Goal: Task Accomplishment & Management: Manage account settings

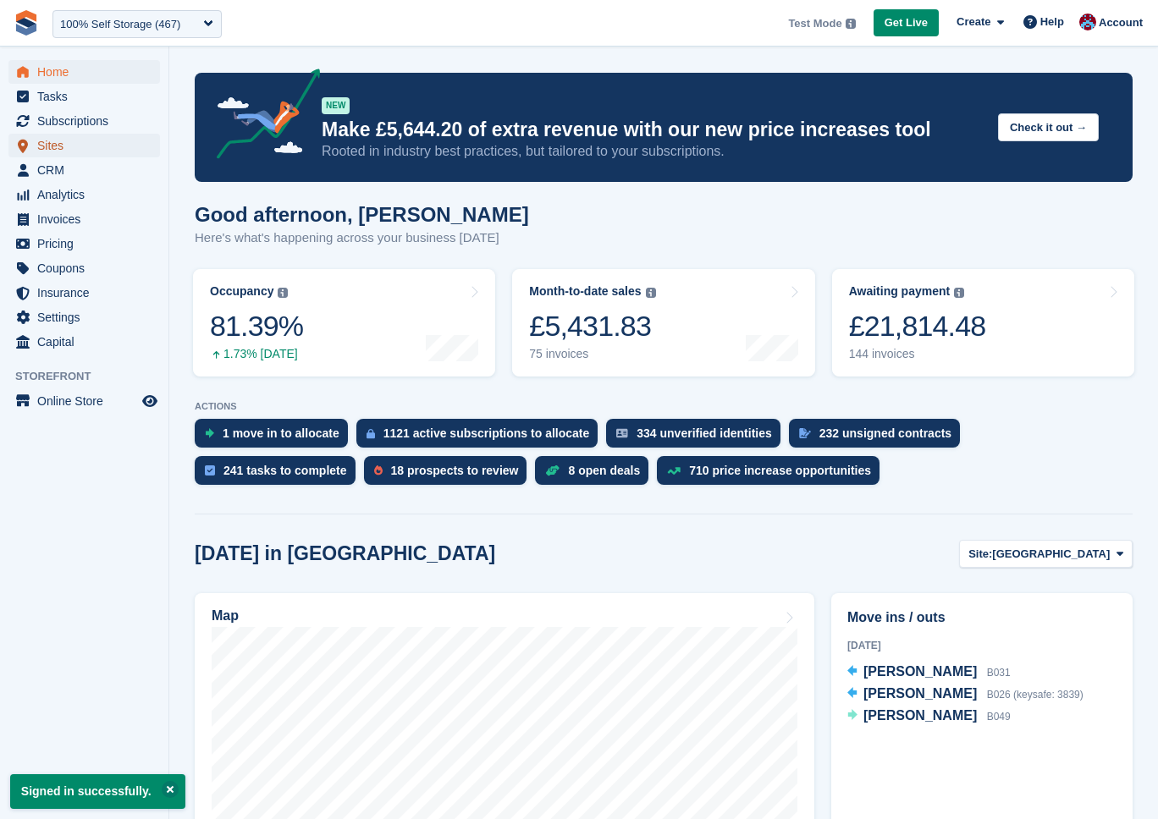
click at [57, 146] on span "Sites" at bounding box center [88, 146] width 102 height 24
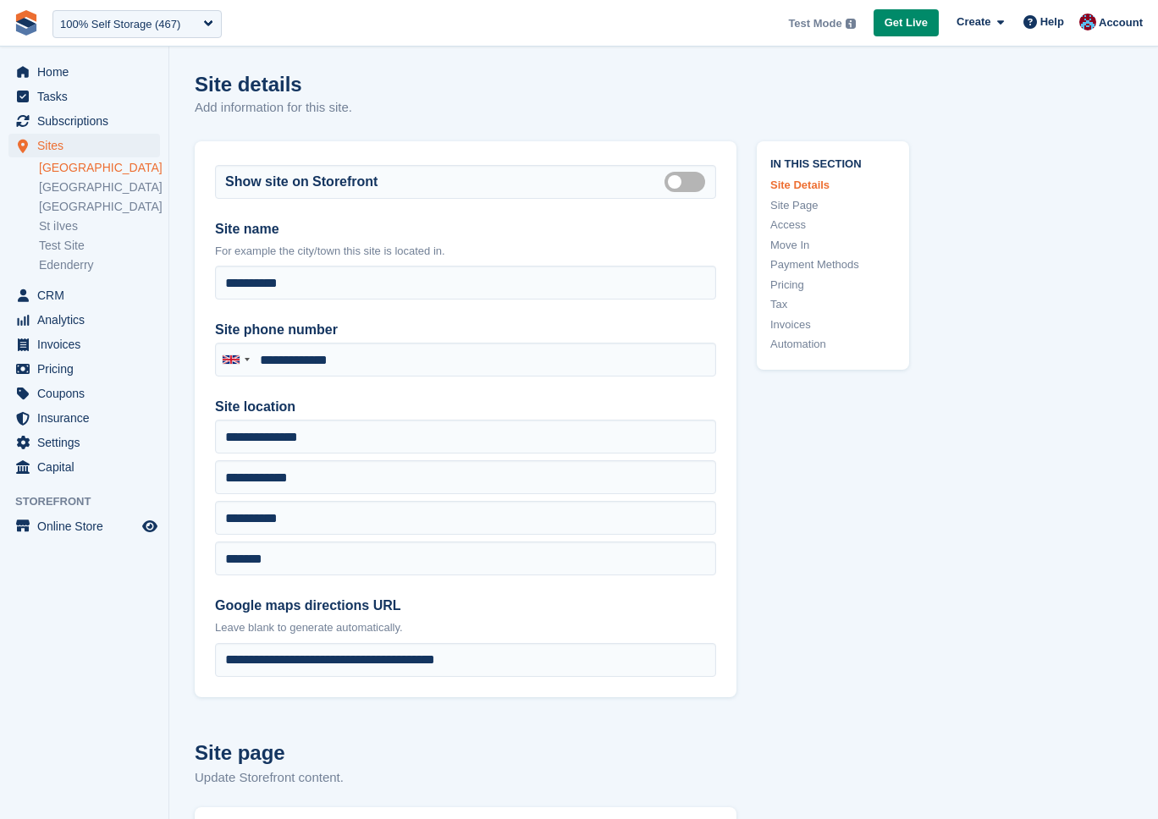
type input "**********"
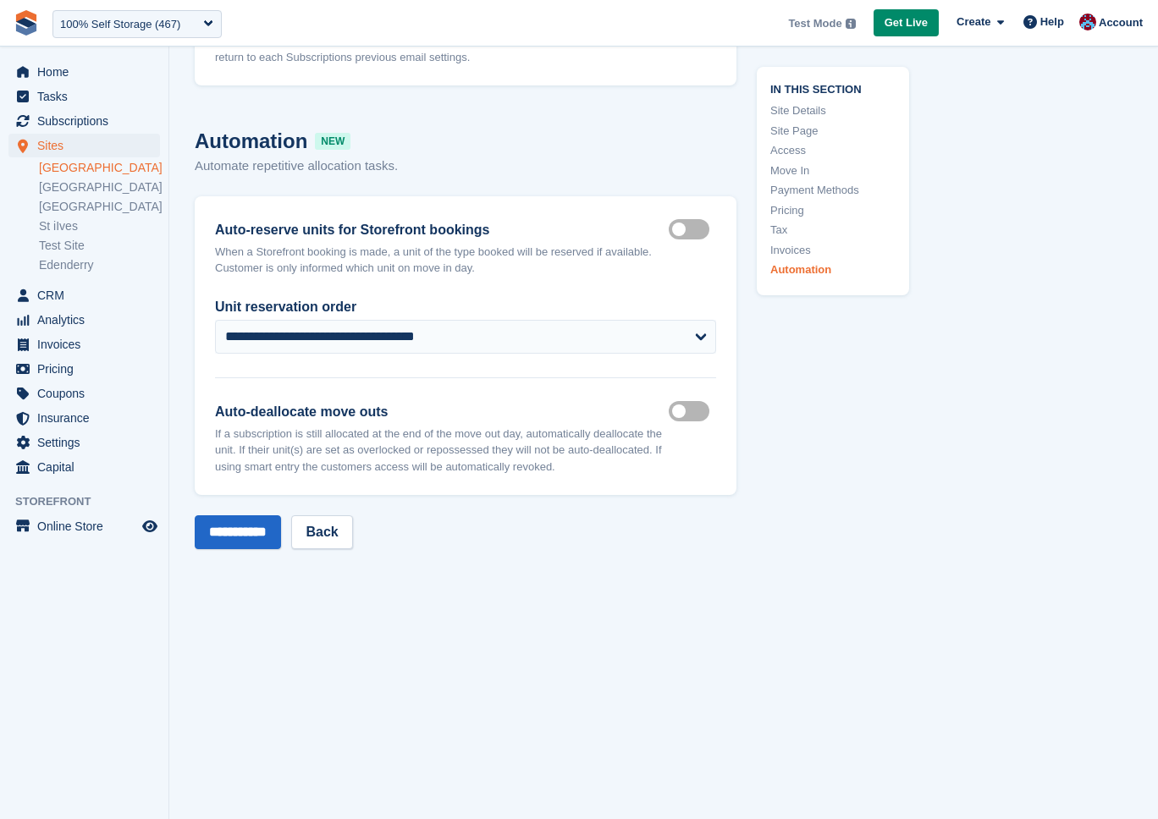
scroll to position [7445, 0]
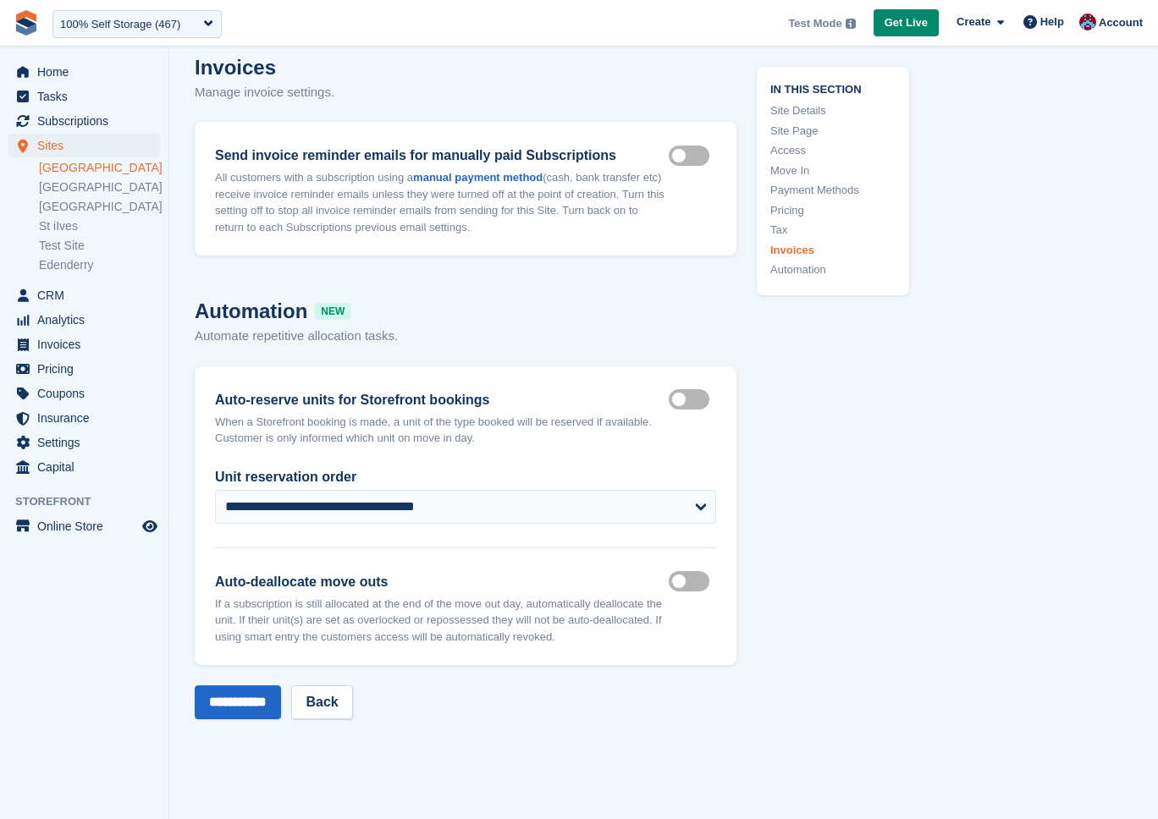
click at [838, 107] on link "Site Details" at bounding box center [832, 110] width 125 height 17
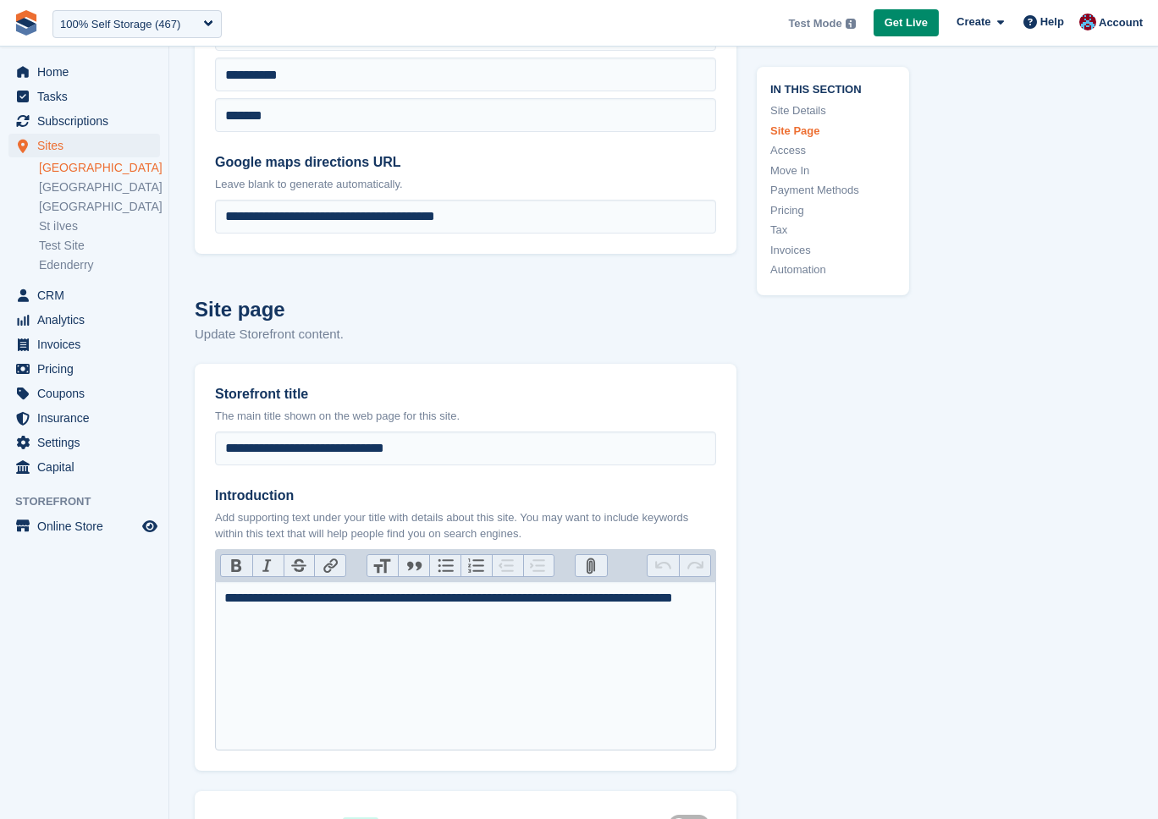
scroll to position [27, 0]
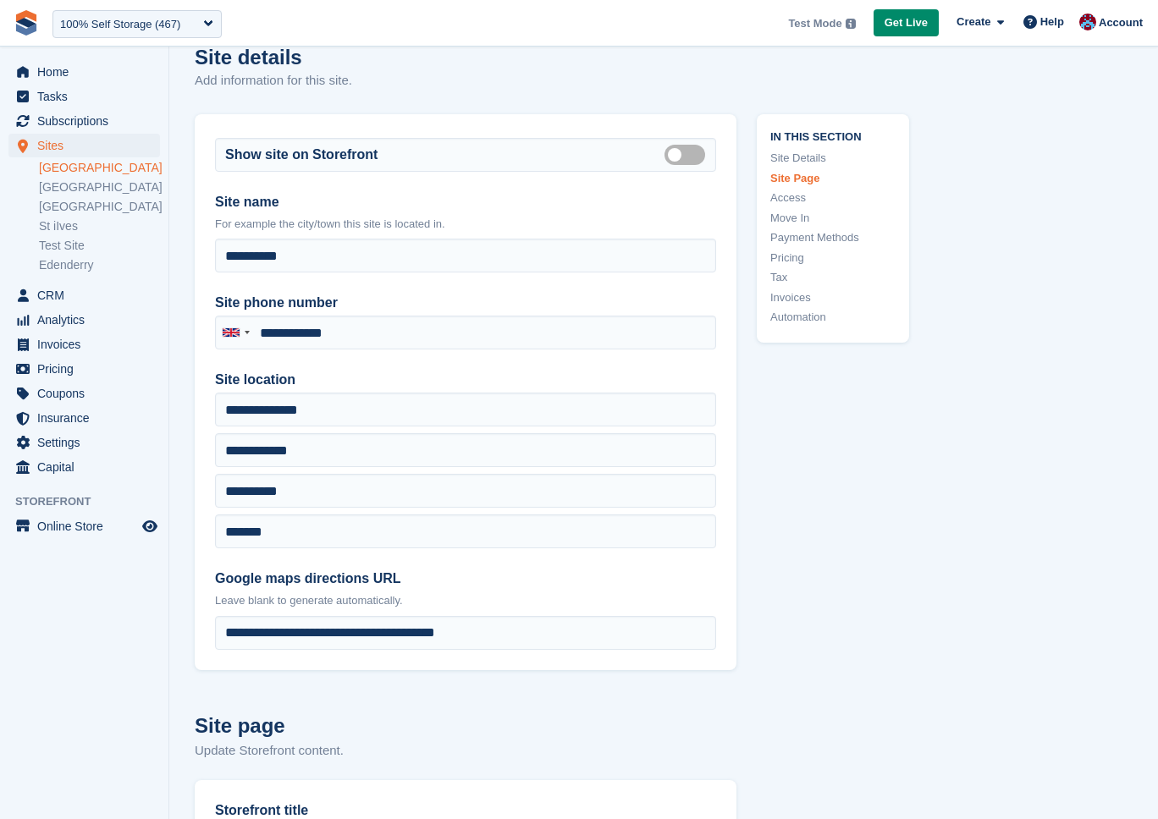
click at [797, 195] on link "Access" at bounding box center [832, 198] width 125 height 17
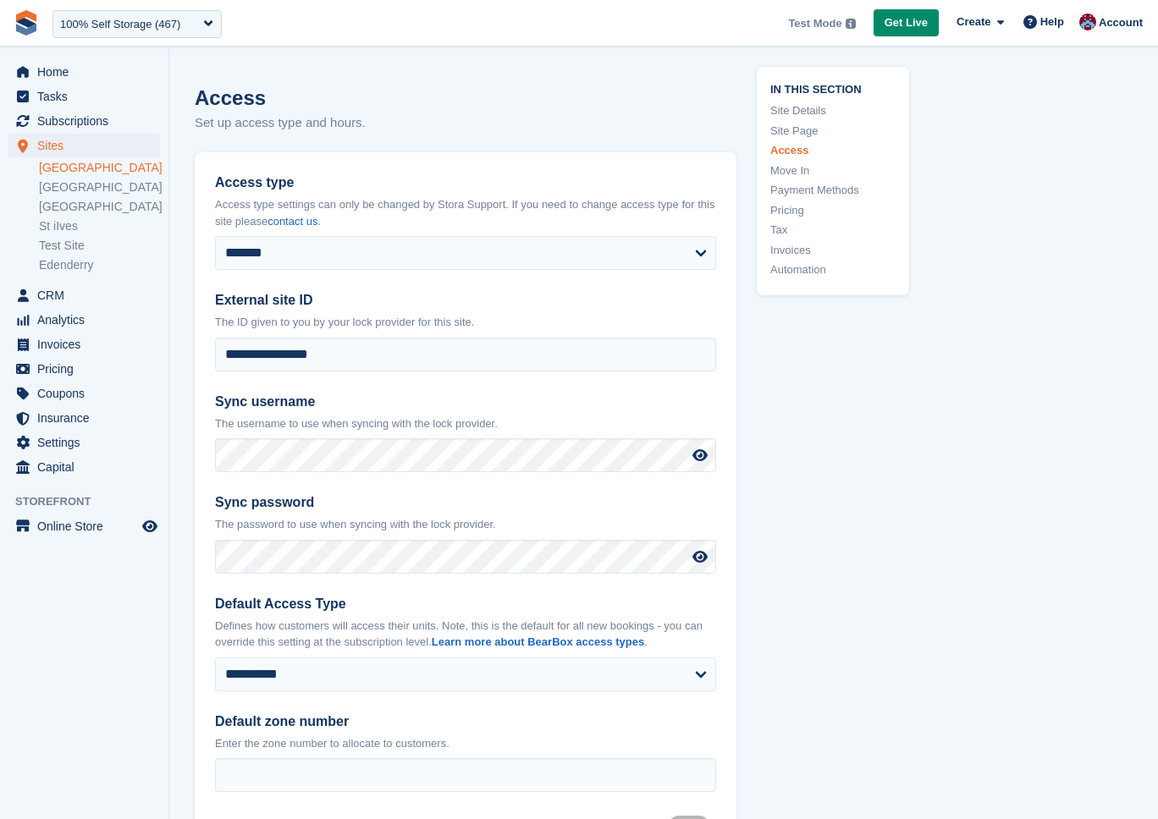
click at [791, 173] on link "Move In" at bounding box center [832, 170] width 125 height 17
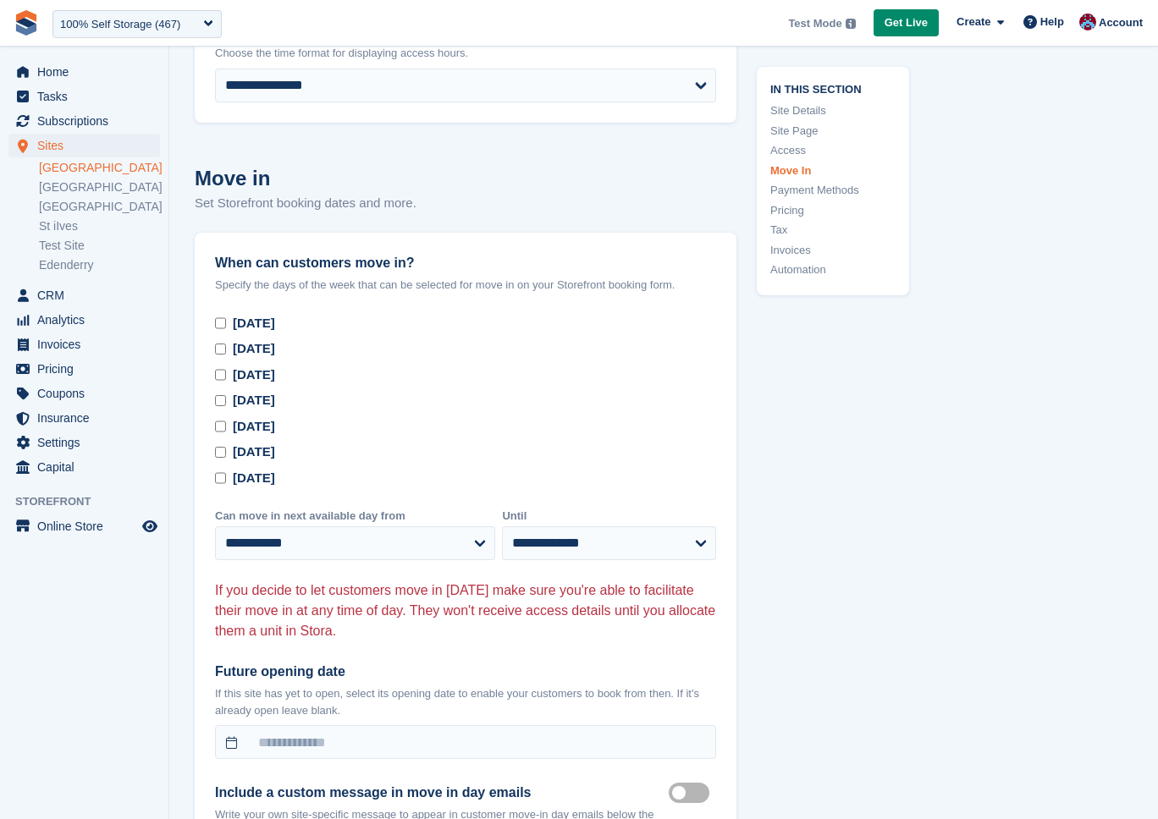
scroll to position [4593, 0]
